Goal: Transaction & Acquisition: Purchase product/service

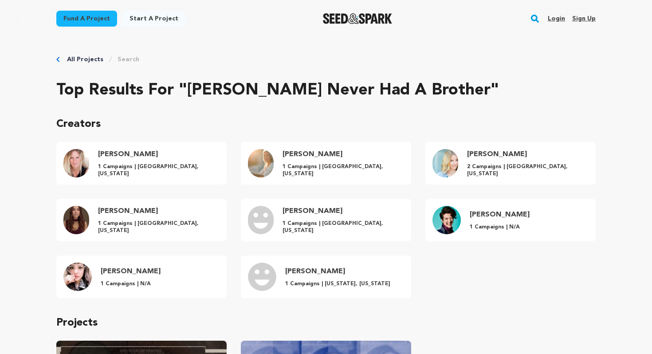
click at [349, 17] on img "Seed&Spark Homepage" at bounding box center [358, 18] width 70 height 11
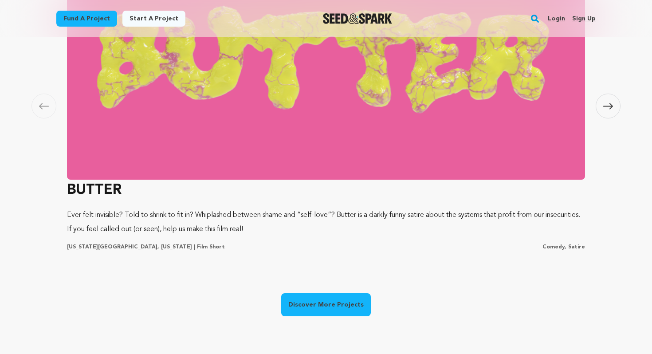
scroll to position [345, 0]
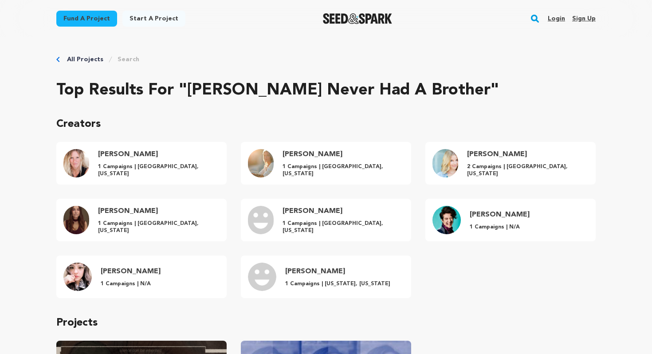
scroll to position [187, 0]
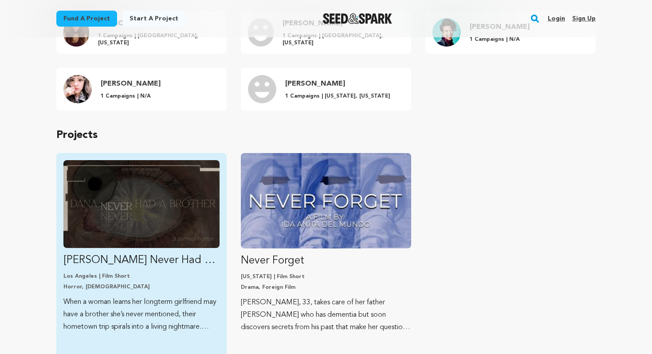
click at [135, 262] on p "Dana Never Had A Brother" at bounding box center [141, 260] width 156 height 14
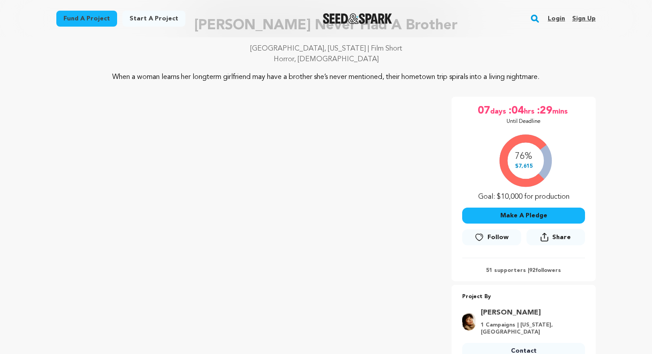
scroll to position [11, 0]
